Goal: Navigation & Orientation: Find specific page/section

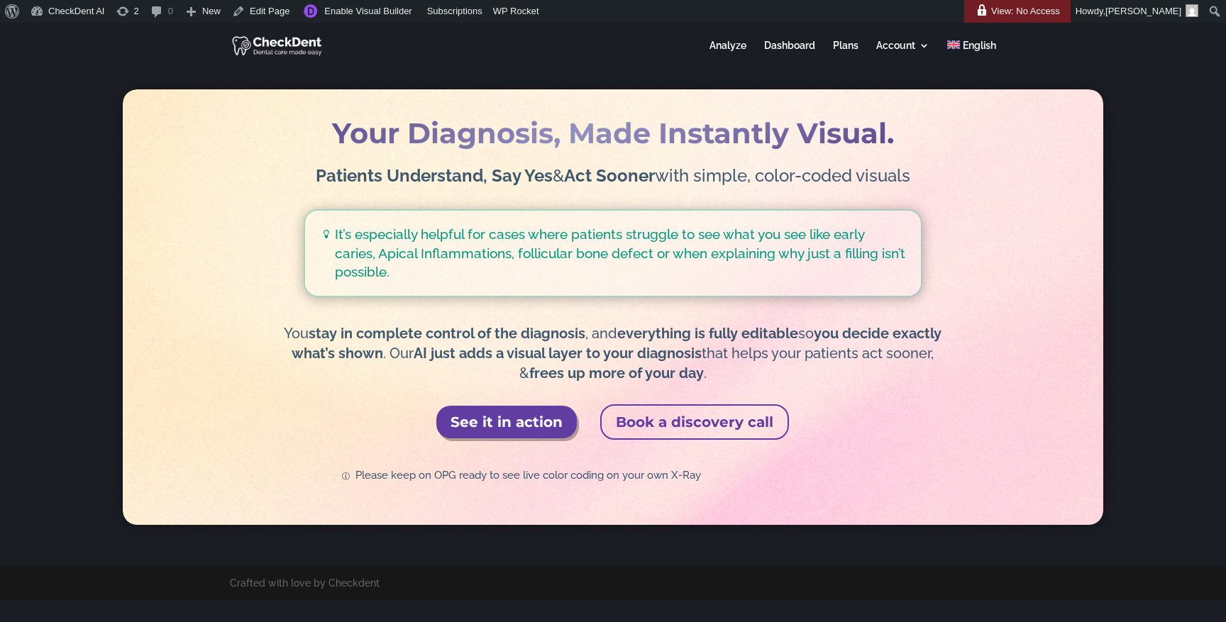
click at [289, 45] on img at bounding box center [278, 45] width 92 height 23
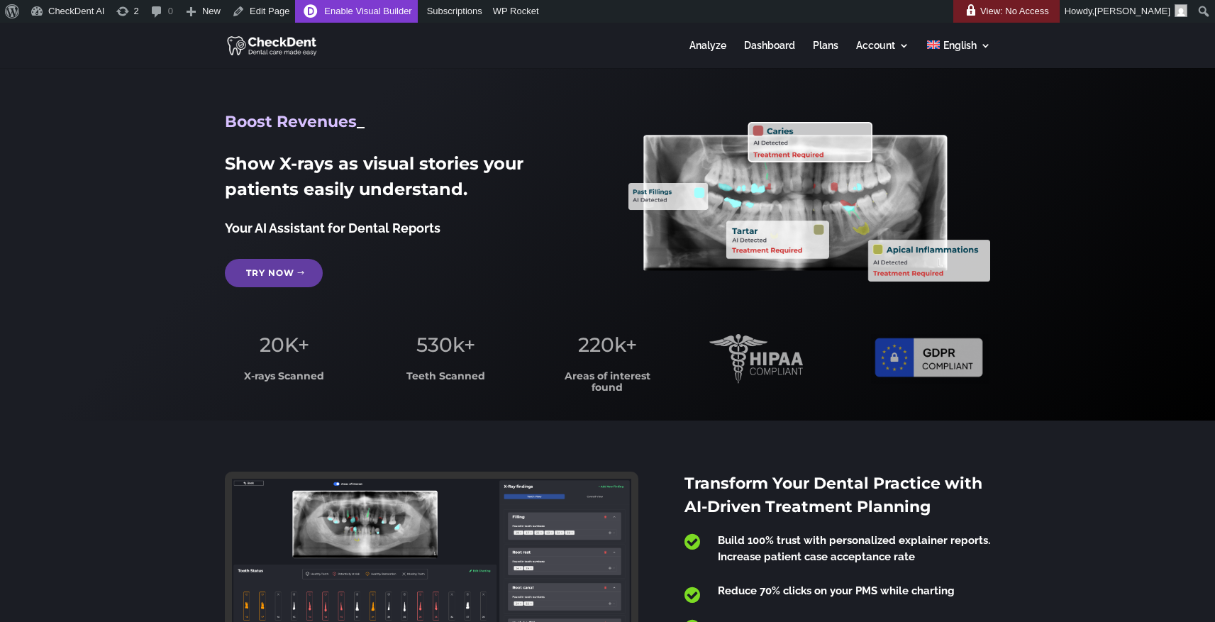
click at [407, 12] on link "Enable Visual Builder" at bounding box center [356, 11] width 122 height 23
